Goal: Task Accomplishment & Management: Use online tool/utility

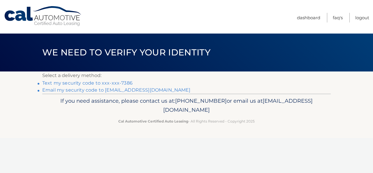
click at [122, 81] on link "Text my security code to xxx-xxx-7386" at bounding box center [87, 83] width 90 height 6
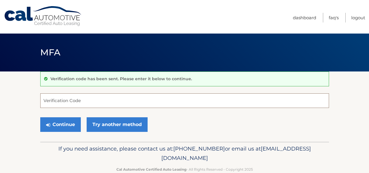
click at [121, 101] on input "Verification Code" at bounding box center [184, 100] width 288 height 15
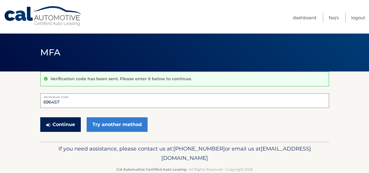
type input "696457"
click at [68, 125] on button "Continue" at bounding box center [60, 124] width 40 height 15
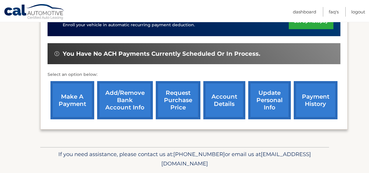
scroll to position [180, 0]
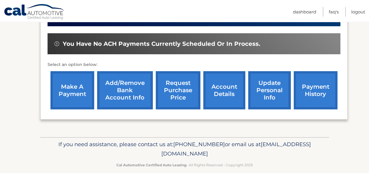
click at [87, 82] on link "make a payment" at bounding box center [72, 90] width 44 height 38
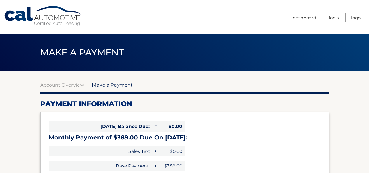
select select "YmMwMjMwNWYtOWRjNi00ZjQ1LWI2ZWItMmJlZGQ5MGUzODZh"
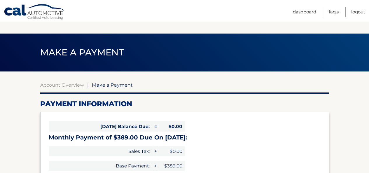
scroll to position [151, 0]
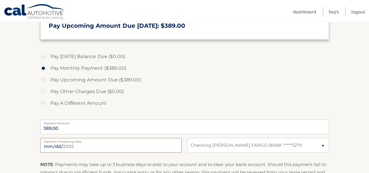
click at [161, 145] on input "2025-09-29" at bounding box center [110, 145] width 141 height 15
type input "2025-10-14"
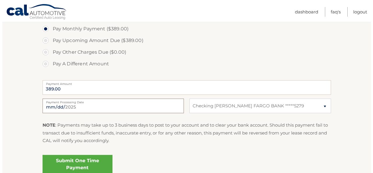
scroll to position [197, 0]
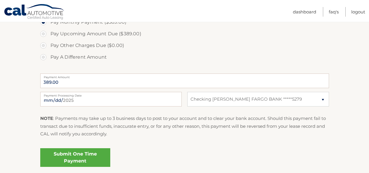
click at [80, 158] on link "Submit One Time Payment" at bounding box center [75, 157] width 70 height 19
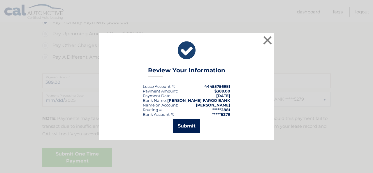
click at [185, 126] on button "Submit" at bounding box center [186, 126] width 27 height 14
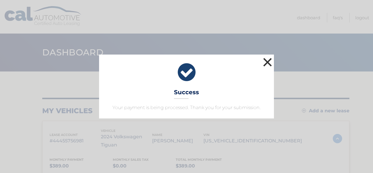
click at [268, 62] on button "×" at bounding box center [268, 62] width 12 height 12
